Goal: Find specific page/section: Find specific page/section

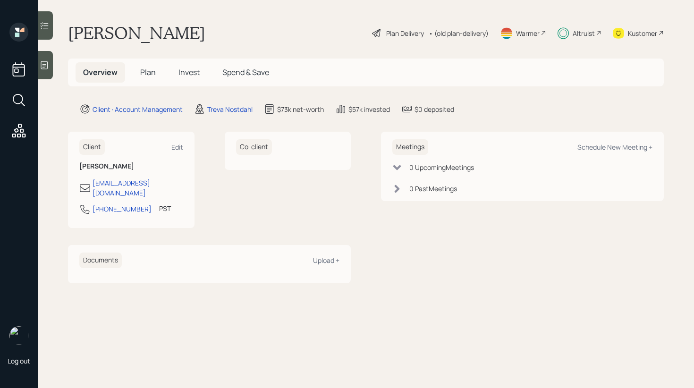
click at [38, 27] on div at bounding box center [45, 25] width 15 height 28
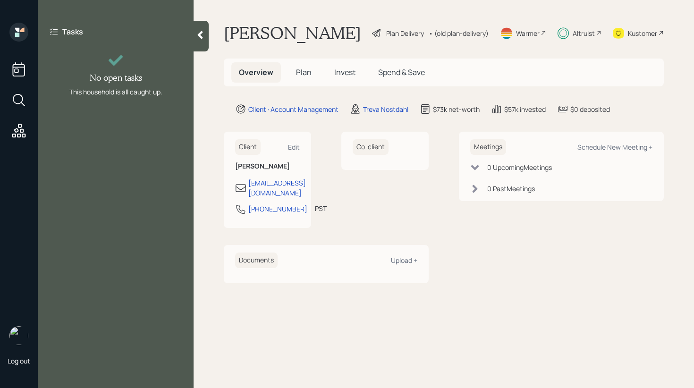
click at [209, 33] on main "[PERSON_NAME] Plan Delivery • (old plan-delivery) Warmer Altruist Kustomer Over…" at bounding box center [444, 194] width 501 height 388
click at [204, 33] on icon at bounding box center [200, 34] width 9 height 9
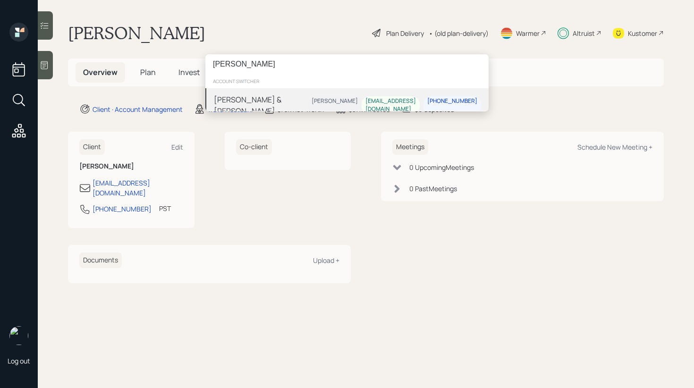
type input "[PERSON_NAME]"
click at [273, 97] on div "[PERSON_NAME] & [PERSON_NAME]" at bounding box center [261, 105] width 94 height 23
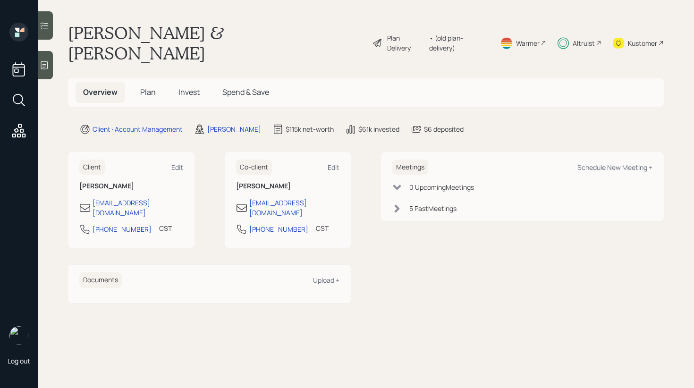
click at [47, 34] on div at bounding box center [45, 25] width 15 height 28
